Goal: Check status

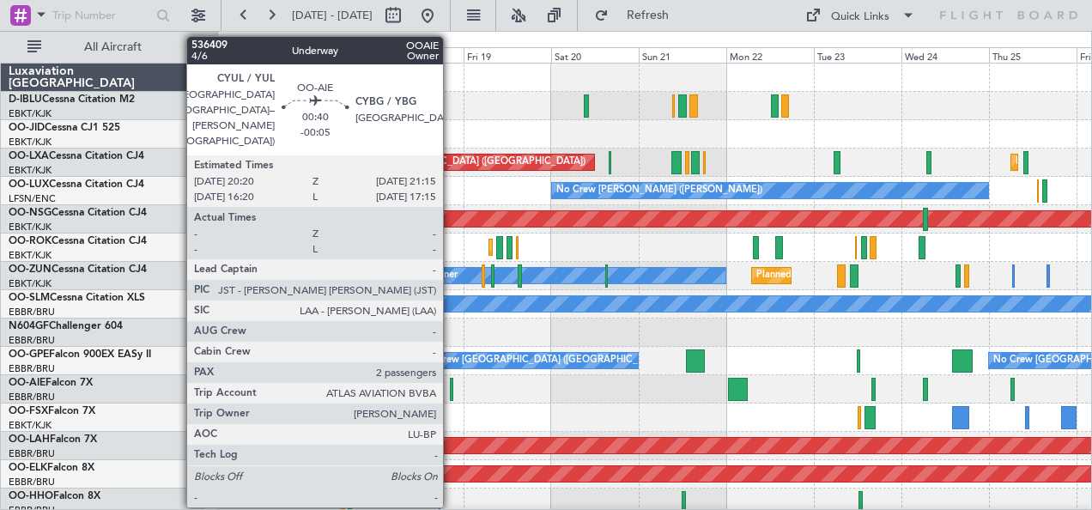
click at [452, 382] on div at bounding box center [451, 389] width 3 height 23
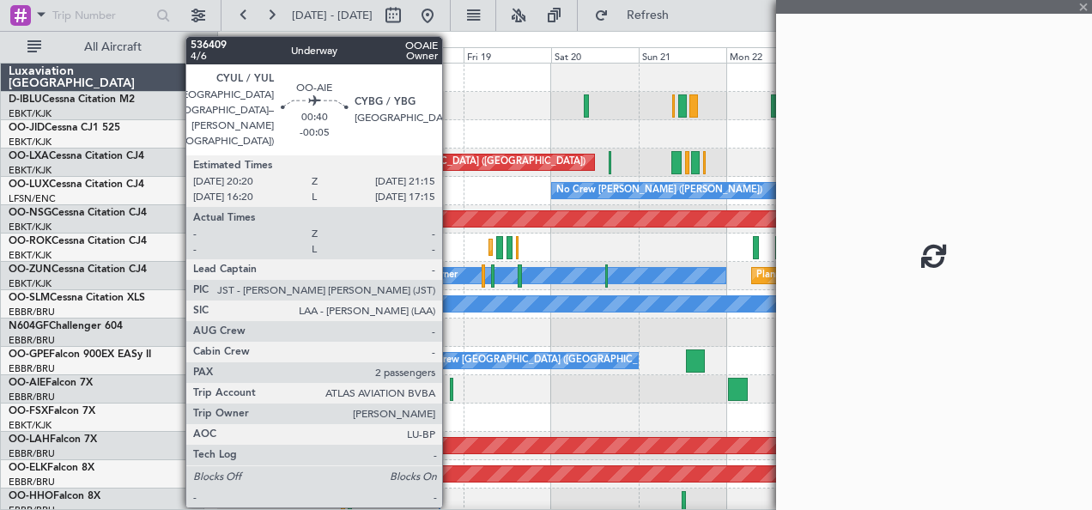
click at [451, 392] on div at bounding box center [451, 389] width 3 height 23
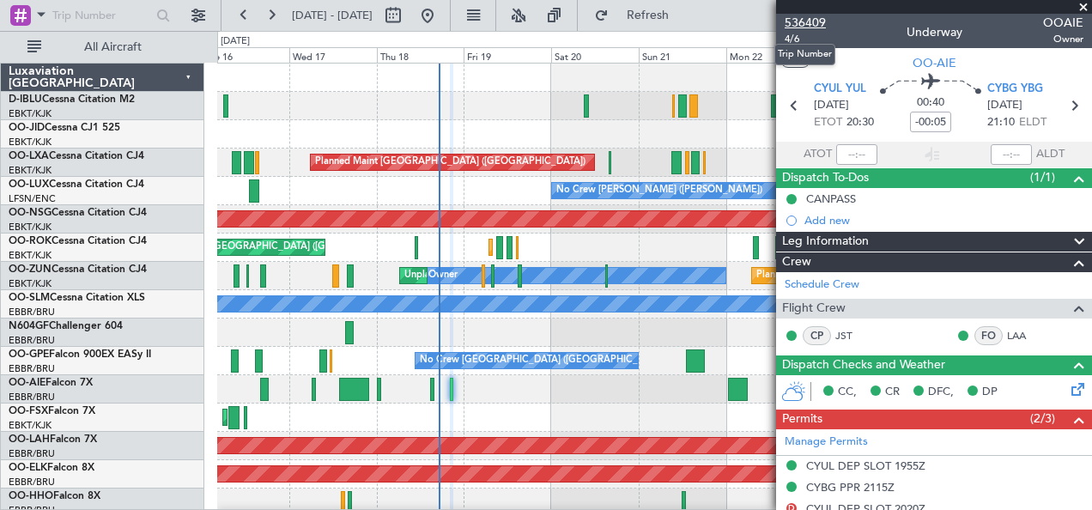
click at [805, 23] on span "536409" at bounding box center [805, 23] width 41 height 18
